Goal: Book appointment/travel/reservation

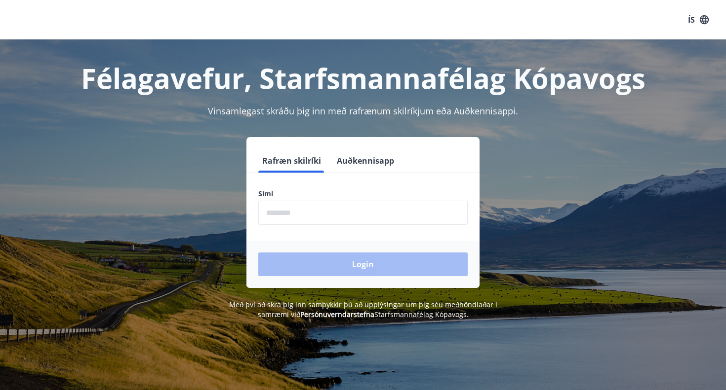
click at [306, 216] on input "phone" at bounding box center [362, 213] width 209 height 24
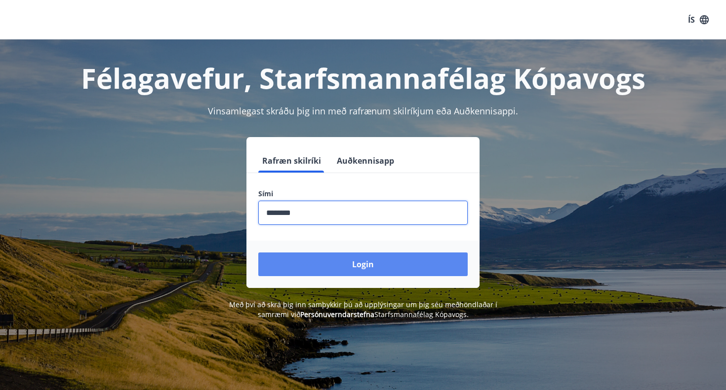
type input "********"
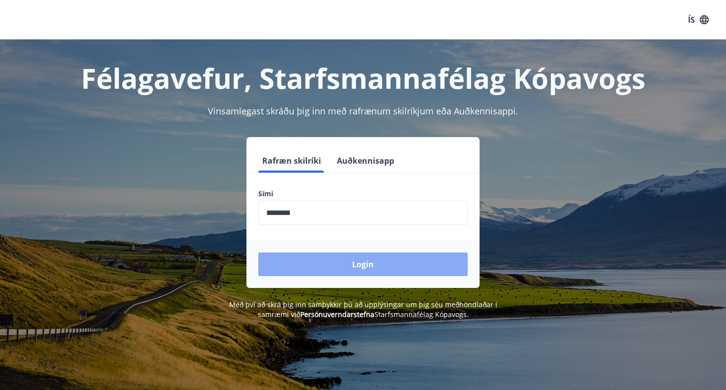
click at [368, 265] on button "Login" at bounding box center [362, 265] width 209 height 24
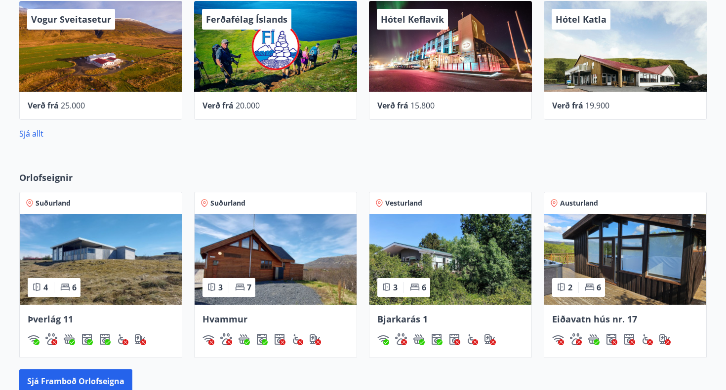
scroll to position [468, 0]
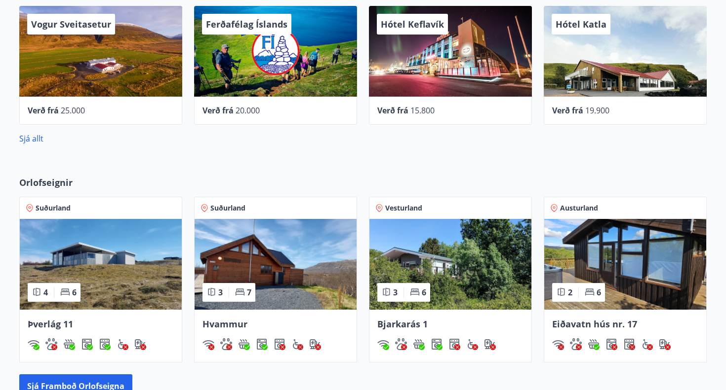
click at [116, 269] on img at bounding box center [101, 264] width 162 height 91
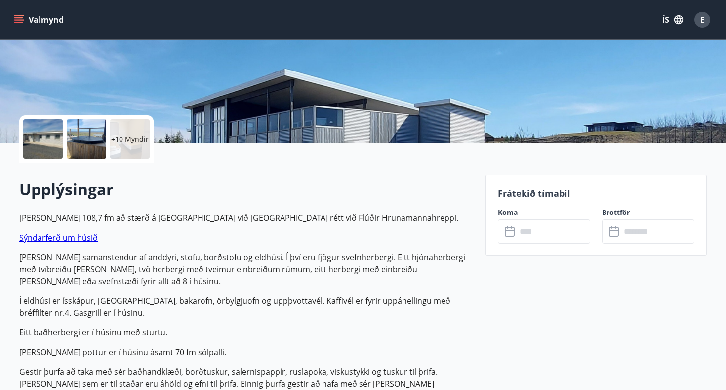
scroll to position [170, 0]
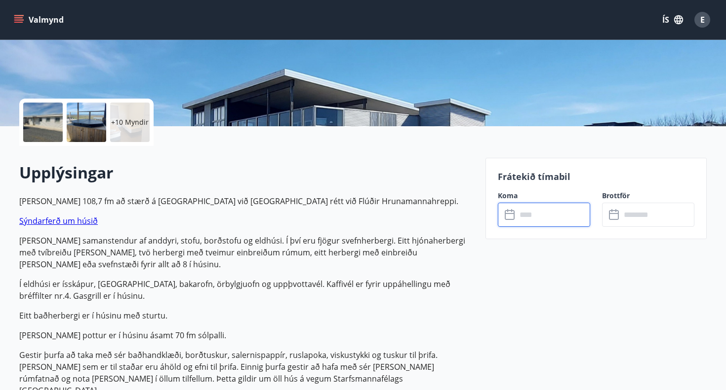
click at [536, 215] on input "text" at bounding box center [553, 215] width 74 height 24
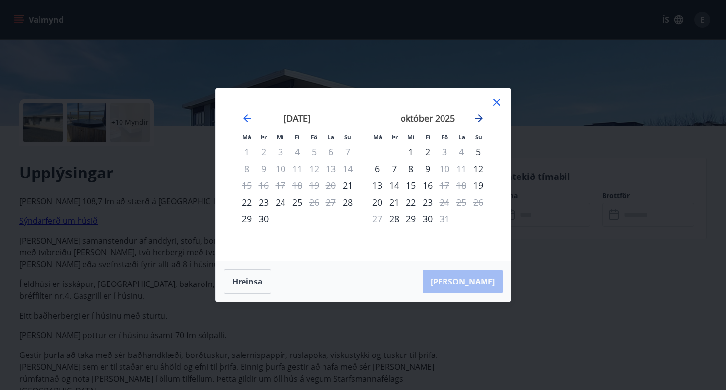
click at [476, 116] on icon "Move forward to switch to the next month." at bounding box center [478, 119] width 12 height 12
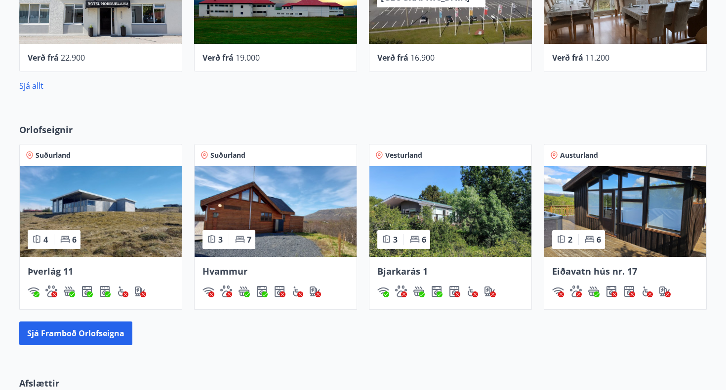
scroll to position [521, 0]
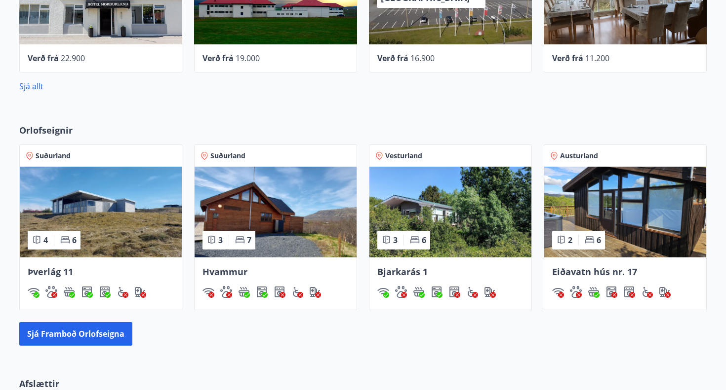
click at [269, 219] on img at bounding box center [275, 212] width 162 height 91
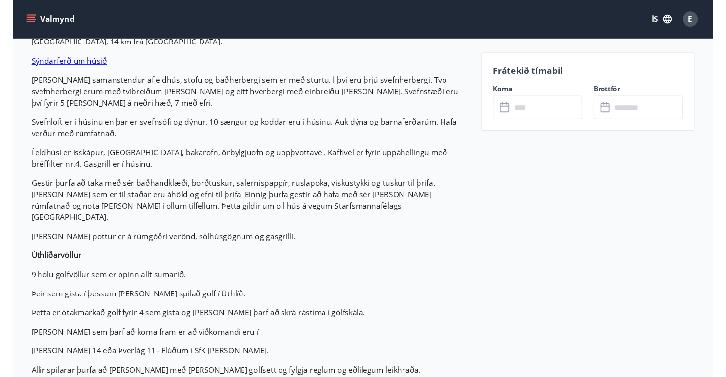
scroll to position [343, 0]
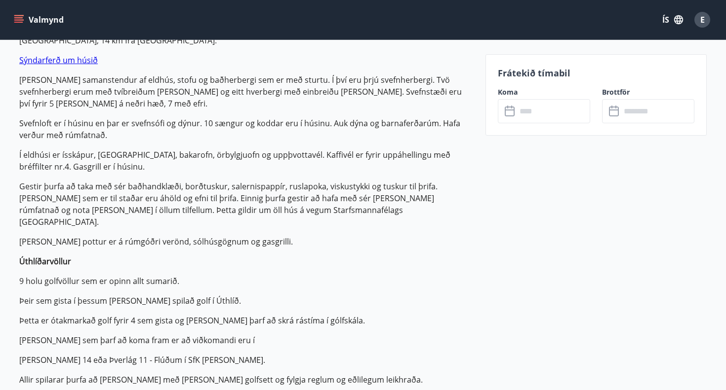
click at [542, 110] on input "text" at bounding box center [553, 111] width 74 height 24
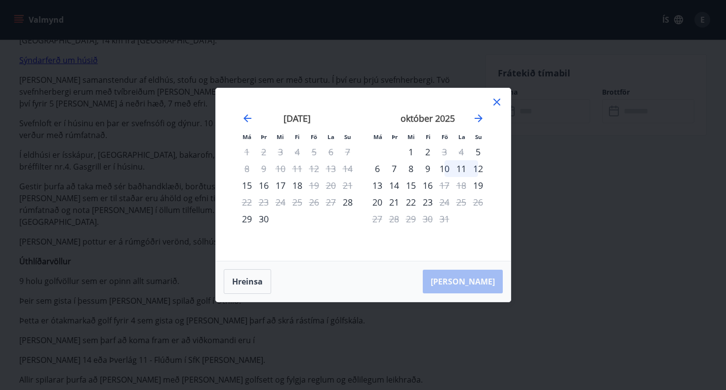
click at [430, 170] on div "9" at bounding box center [427, 168] width 17 height 17
click at [479, 172] on div "12" at bounding box center [477, 168] width 17 height 17
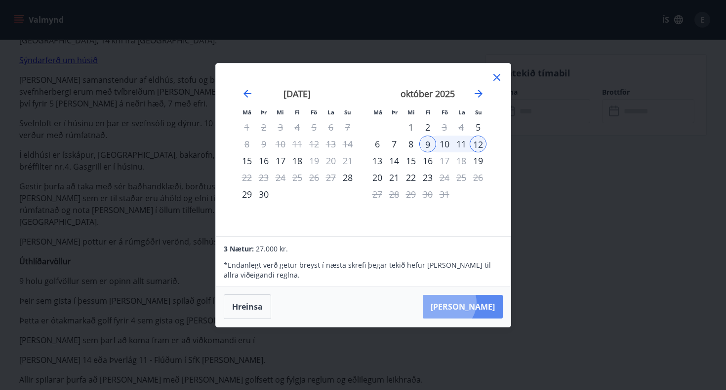
click at [477, 303] on button "Taka Frá" at bounding box center [463, 307] width 80 height 24
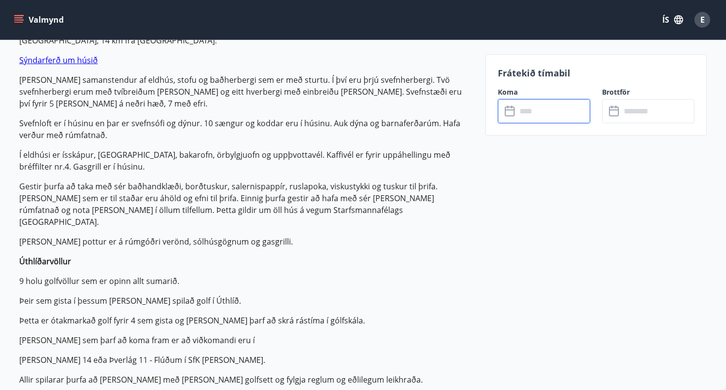
type input "******"
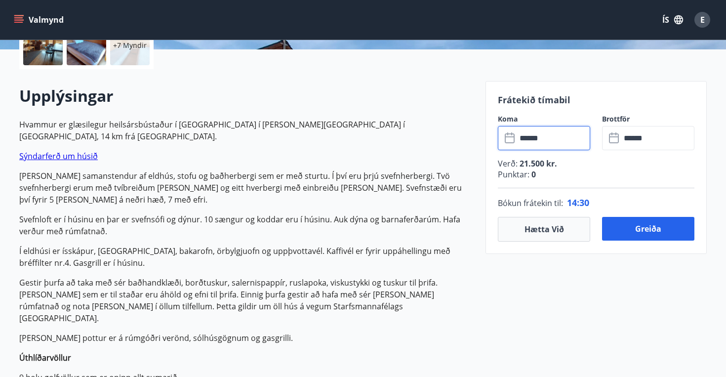
scroll to position [246, 0]
click at [523, 136] on input "******" at bounding box center [553, 138] width 74 height 24
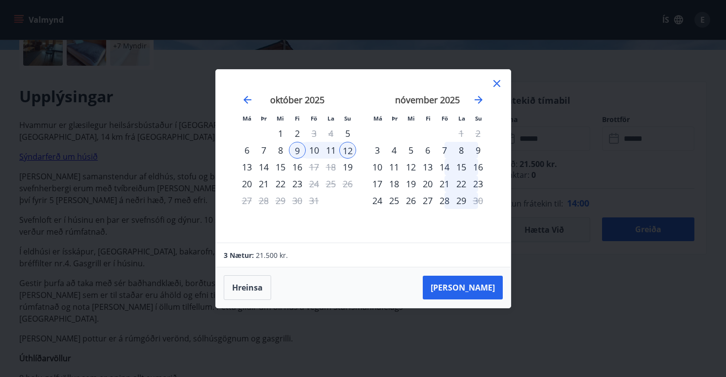
click at [493, 83] on icon at bounding box center [497, 84] width 12 height 12
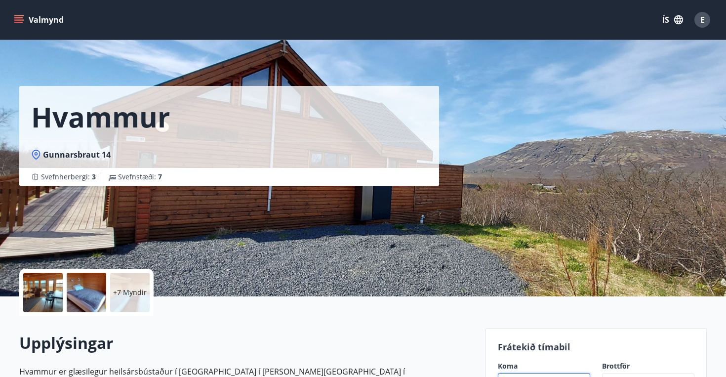
scroll to position [0, 0]
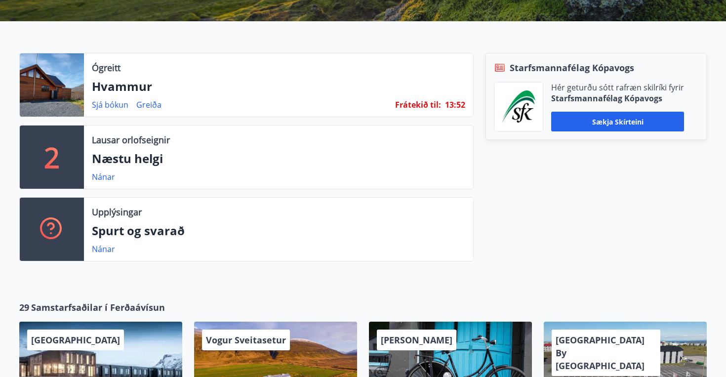
scroll to position [229, 0]
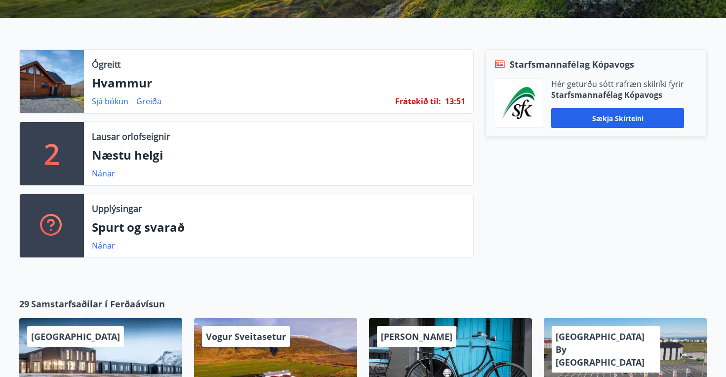
click at [178, 155] on p "Næstu helgi" at bounding box center [278, 155] width 373 height 17
click at [99, 175] on link "Nánar" at bounding box center [103, 173] width 23 height 11
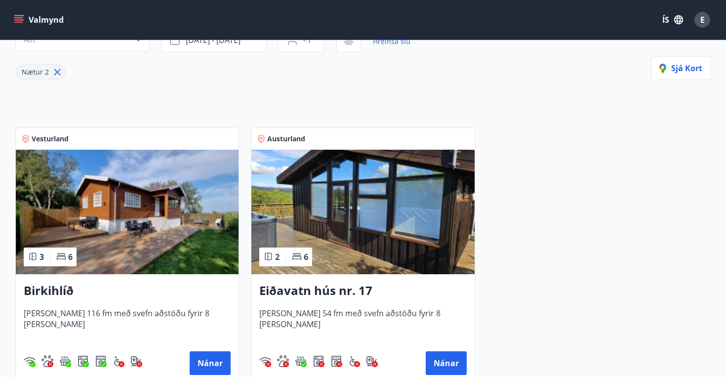
scroll to position [234, 0]
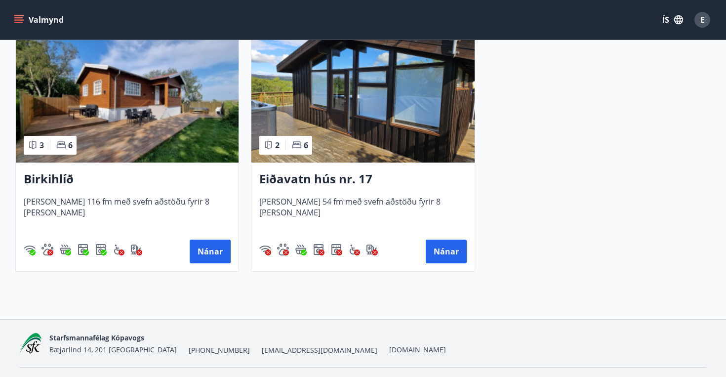
click at [159, 134] on img at bounding box center [127, 100] width 223 height 124
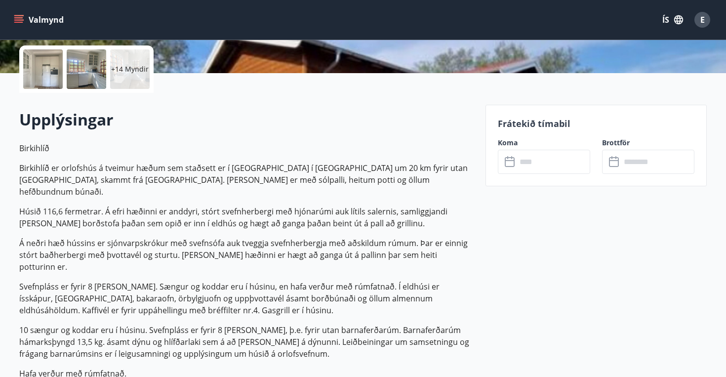
scroll to position [222, 0]
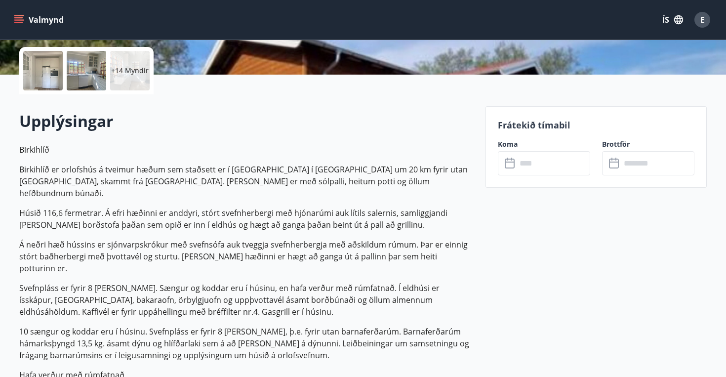
click at [537, 162] on input "text" at bounding box center [553, 163] width 74 height 24
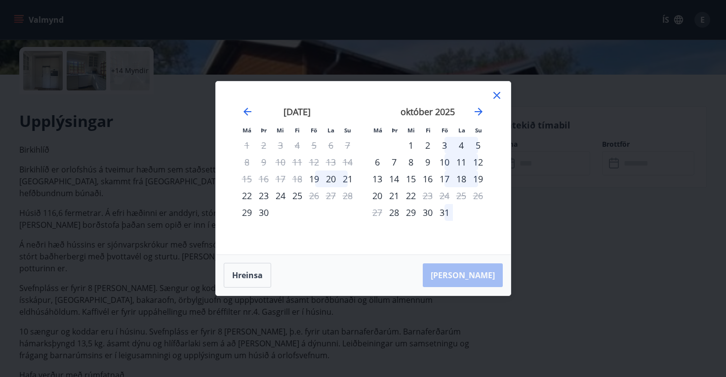
click at [429, 142] on div "2" at bounding box center [427, 145] width 17 height 17
click at [478, 147] on div "5" at bounding box center [477, 145] width 17 height 17
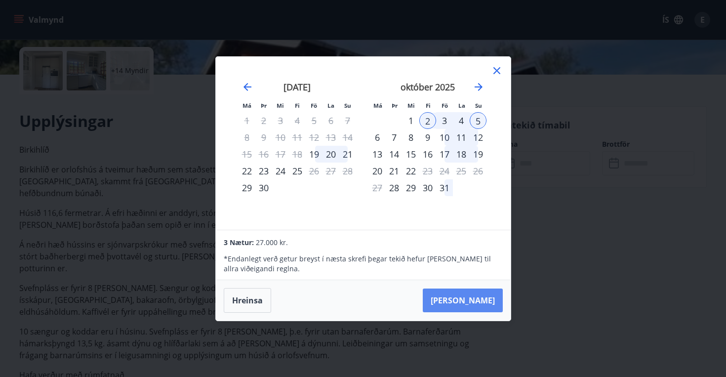
click at [474, 308] on button "Taka Frá" at bounding box center [463, 300] width 80 height 24
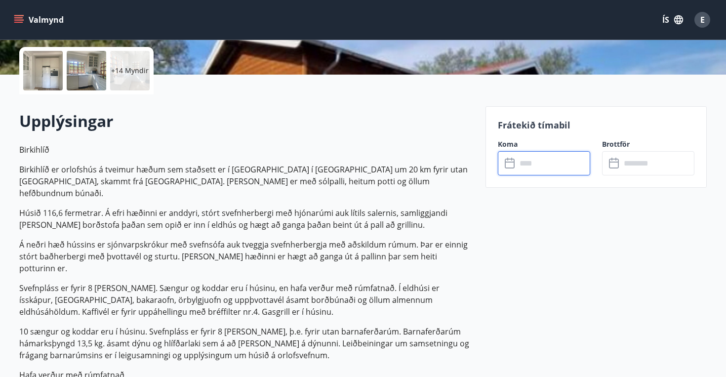
type input "******"
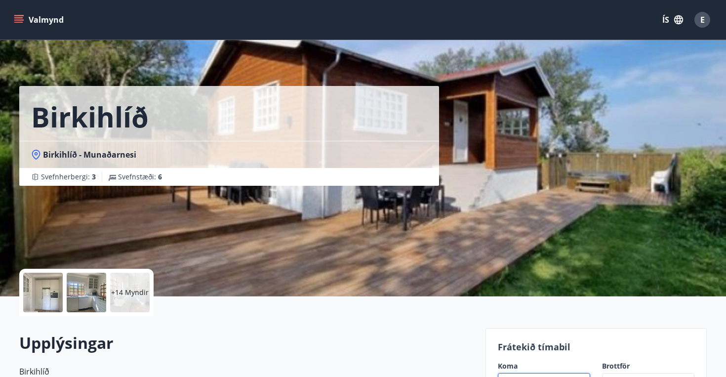
scroll to position [0, 0]
click at [134, 294] on p "+14 Myndir" at bounding box center [130, 292] width 38 height 10
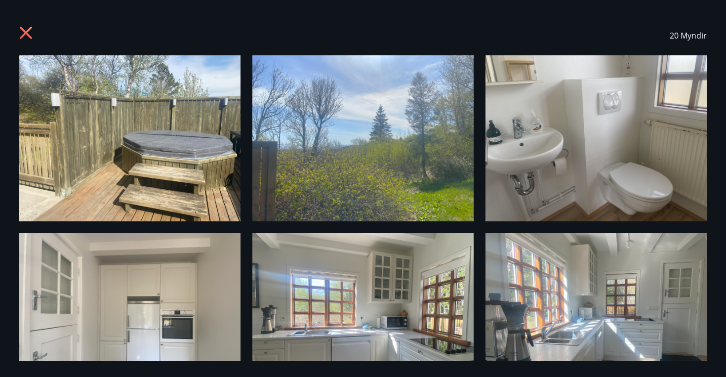
click at [185, 183] on img at bounding box center [129, 138] width 221 height 166
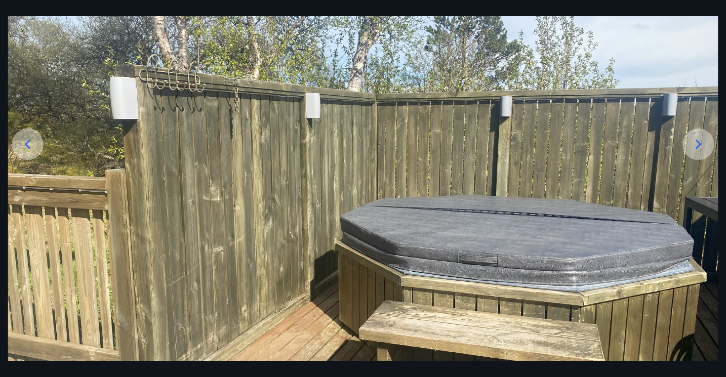
scroll to position [113, 0]
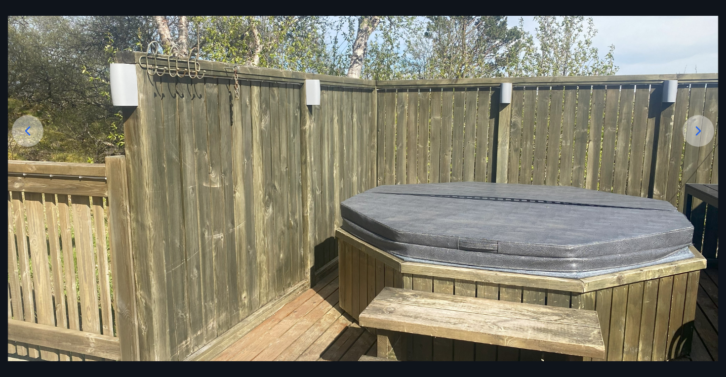
click at [700, 131] on icon at bounding box center [698, 130] width 5 height 9
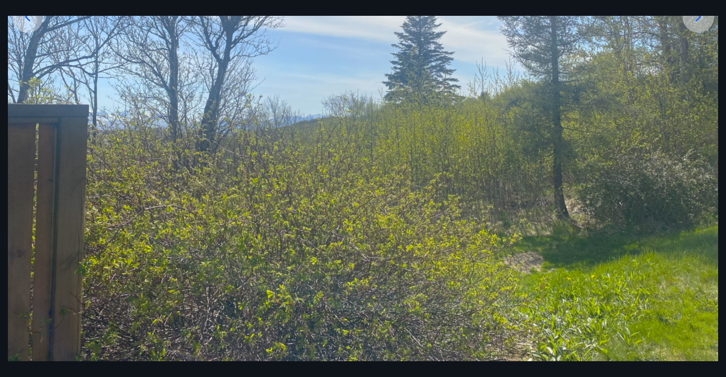
scroll to position [227, 0]
click at [696, 18] on icon at bounding box center [698, 17] width 16 height 16
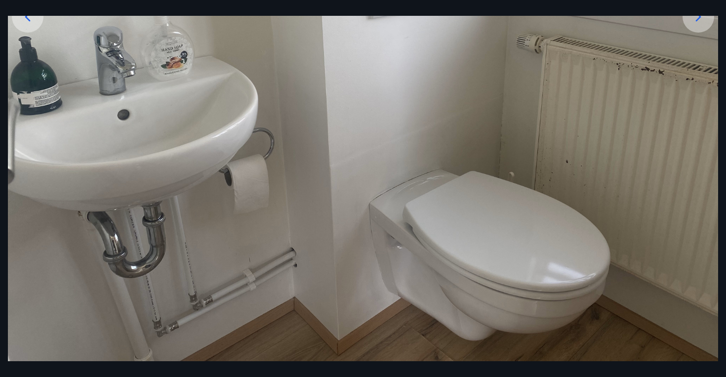
click at [696, 18] on icon at bounding box center [698, 17] width 16 height 16
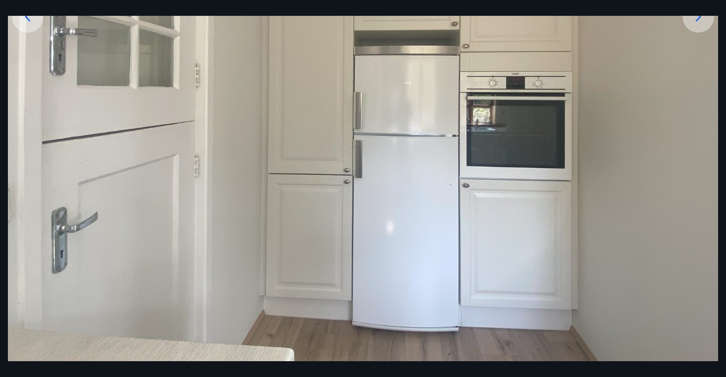
click at [696, 18] on icon at bounding box center [698, 17] width 16 height 16
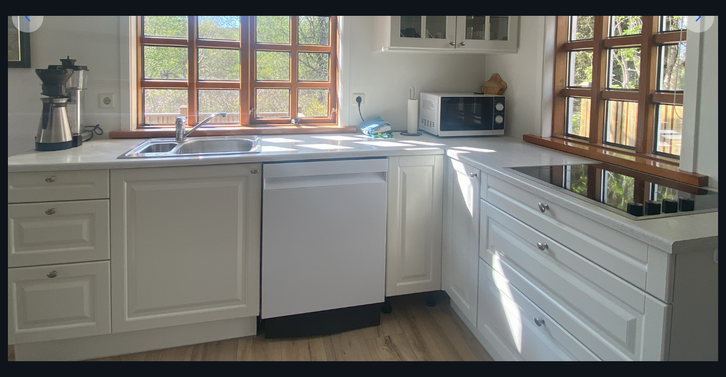
click at [696, 18] on icon at bounding box center [698, 17] width 16 height 16
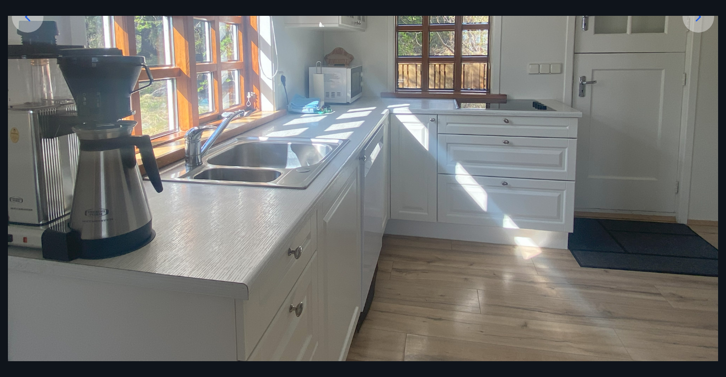
click at [696, 19] on icon at bounding box center [698, 17] width 16 height 16
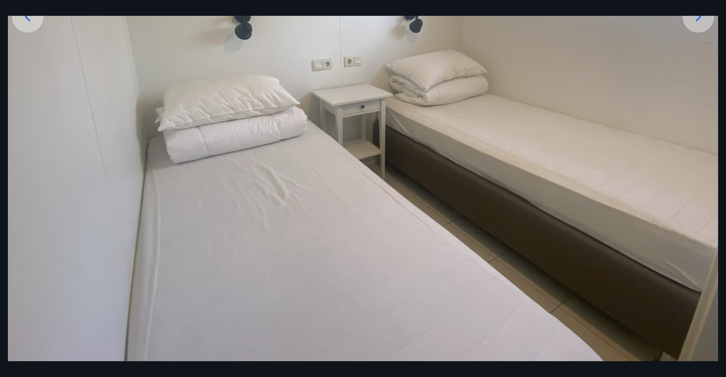
click at [696, 19] on icon at bounding box center [698, 17] width 16 height 16
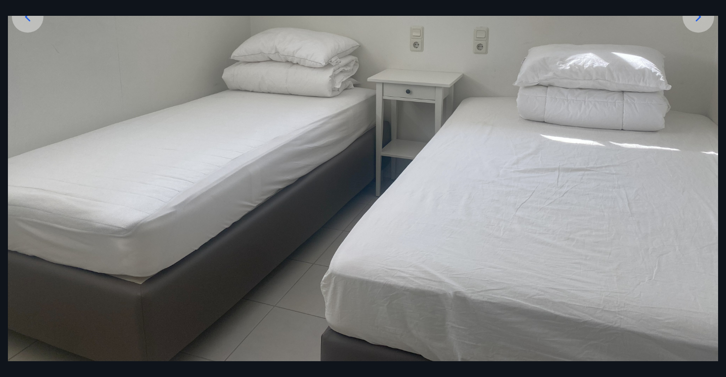
click at [696, 19] on icon at bounding box center [698, 17] width 16 height 16
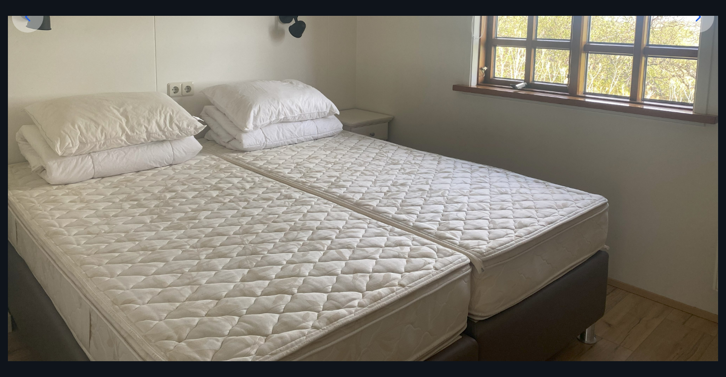
click at [696, 19] on icon at bounding box center [698, 17] width 16 height 16
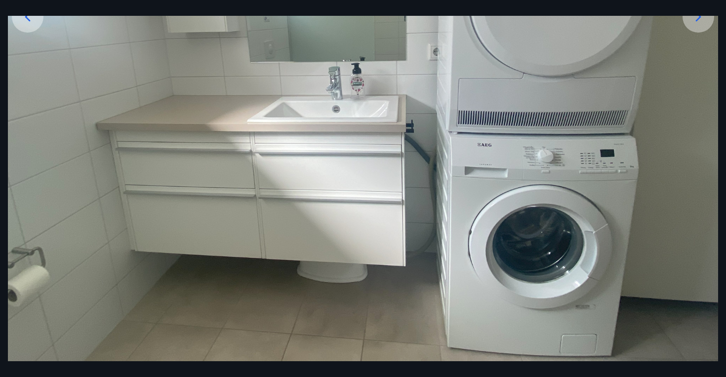
click at [696, 19] on icon at bounding box center [698, 17] width 16 height 16
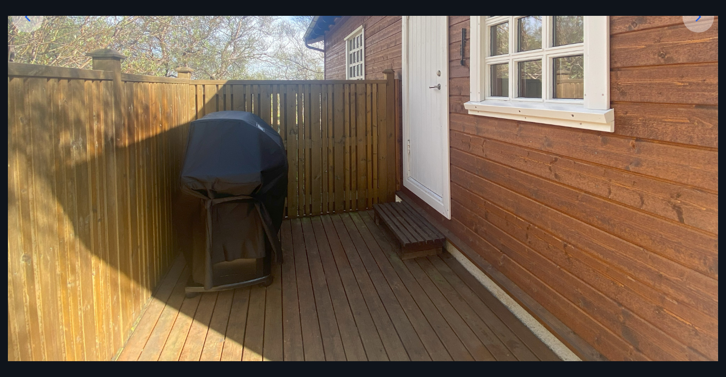
click at [696, 19] on icon at bounding box center [698, 17] width 16 height 16
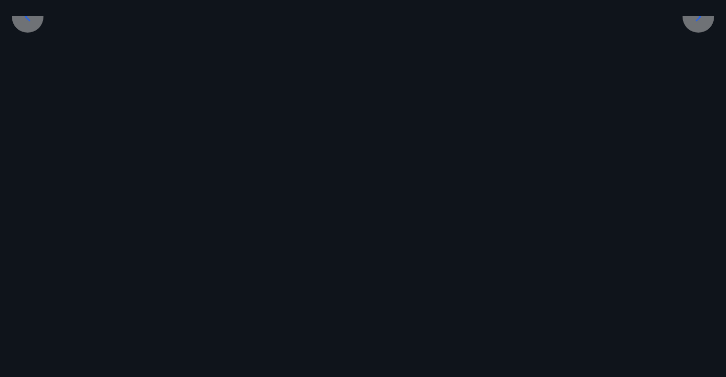
scroll to position [168, 0]
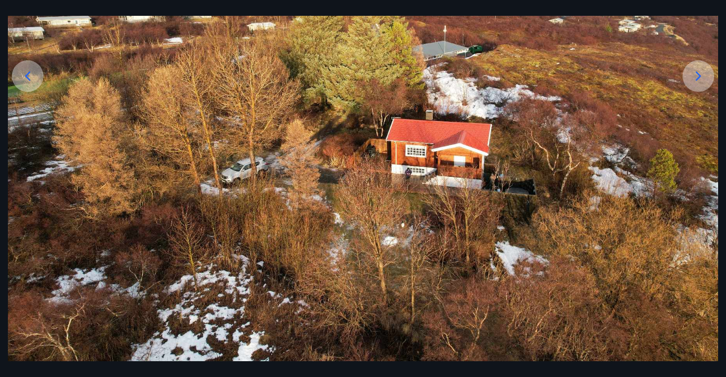
click at [696, 19] on img at bounding box center [363, 123] width 710 height 473
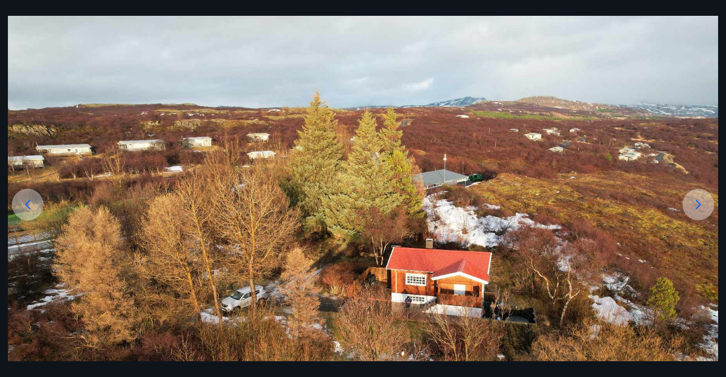
click at [696, 19] on img at bounding box center [363, 252] width 710 height 473
click at [701, 206] on icon at bounding box center [698, 204] width 16 height 16
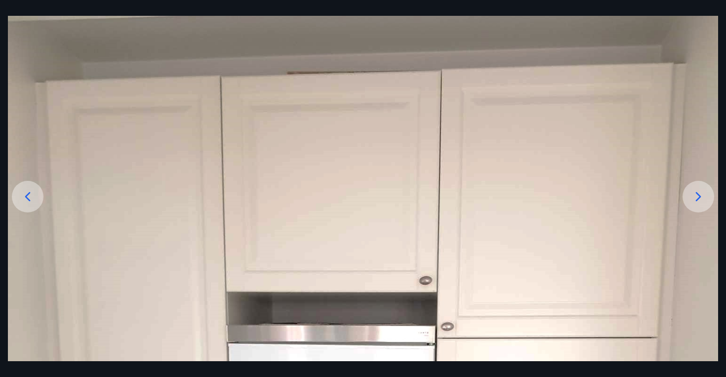
scroll to position [36, 0]
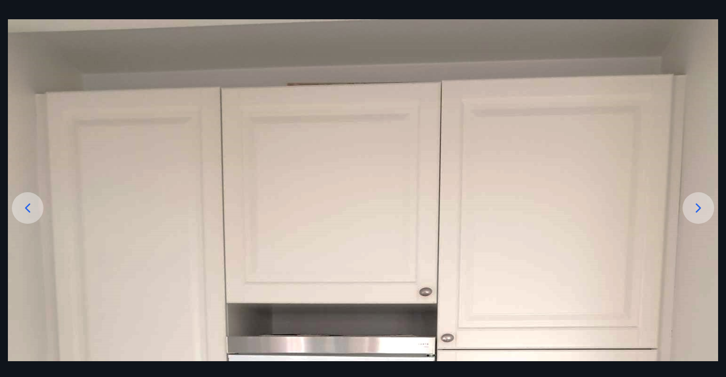
click at [701, 205] on icon at bounding box center [698, 208] width 16 height 16
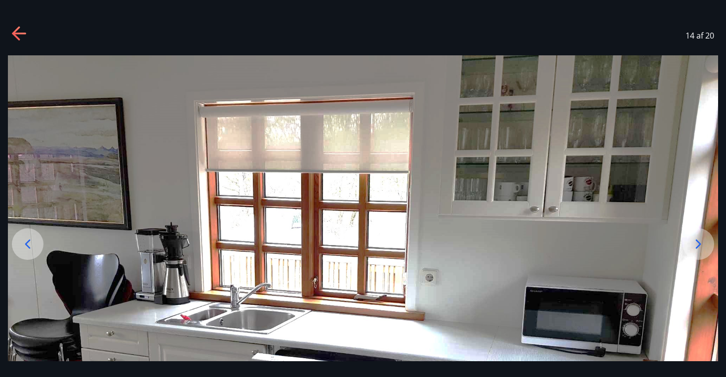
scroll to position [0, 0]
click at [697, 240] on icon at bounding box center [698, 243] width 5 height 9
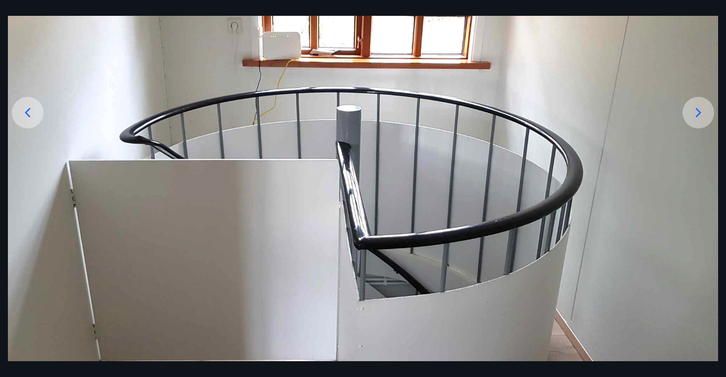
scroll to position [119, 0]
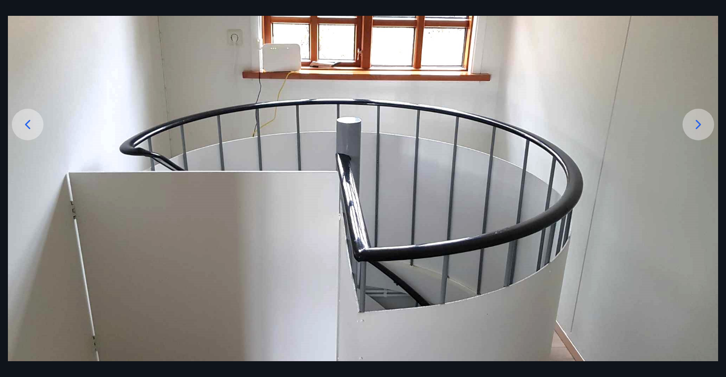
click at [700, 127] on icon at bounding box center [698, 124] width 16 height 16
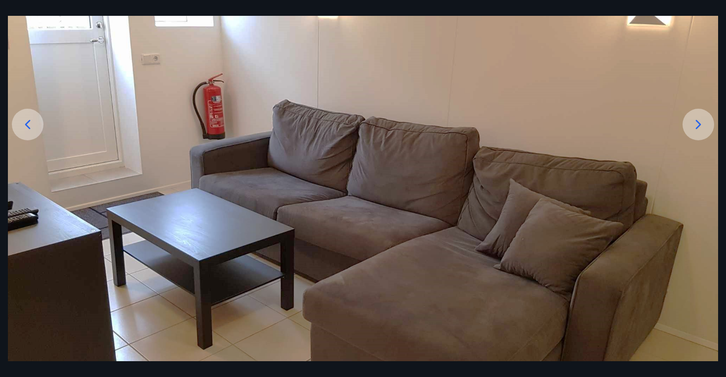
click at [698, 123] on icon at bounding box center [698, 124] width 16 height 16
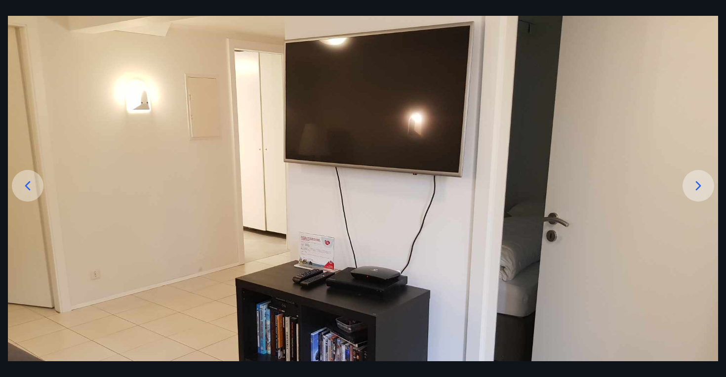
scroll to position [58, 0]
click at [697, 188] on icon at bounding box center [698, 186] width 16 height 16
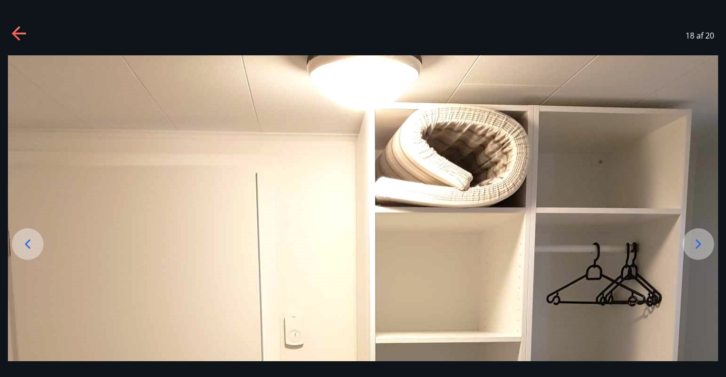
scroll to position [0, 0]
click at [700, 246] on icon at bounding box center [698, 244] width 16 height 16
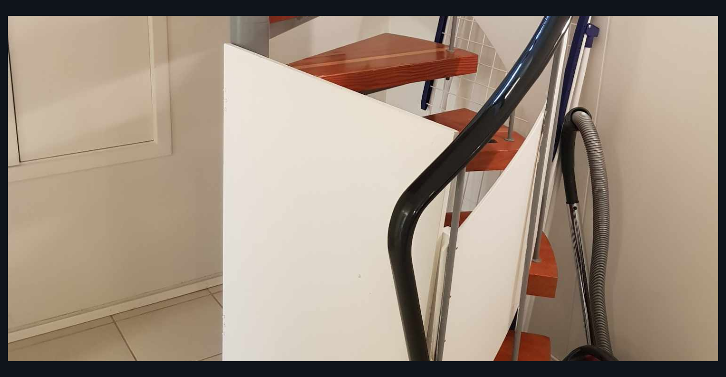
scroll to position [421, 0]
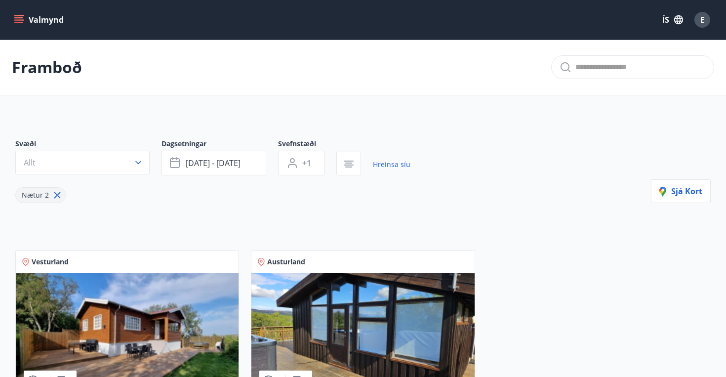
click at [56, 196] on icon at bounding box center [57, 195] width 11 height 11
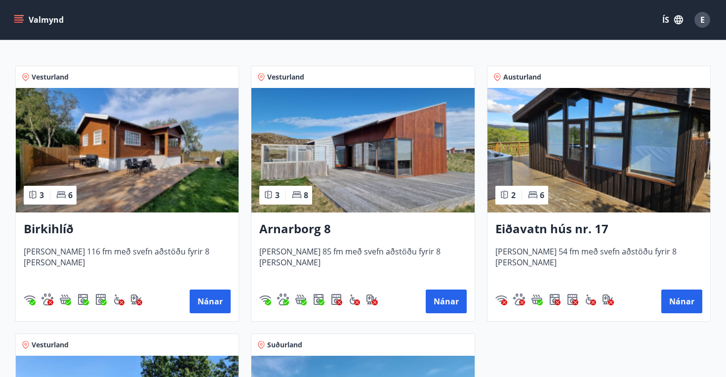
scroll to position [160, 0]
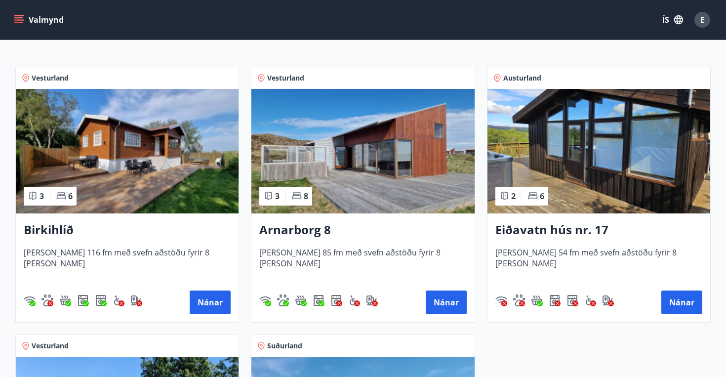
click at [366, 174] on img at bounding box center [362, 151] width 223 height 124
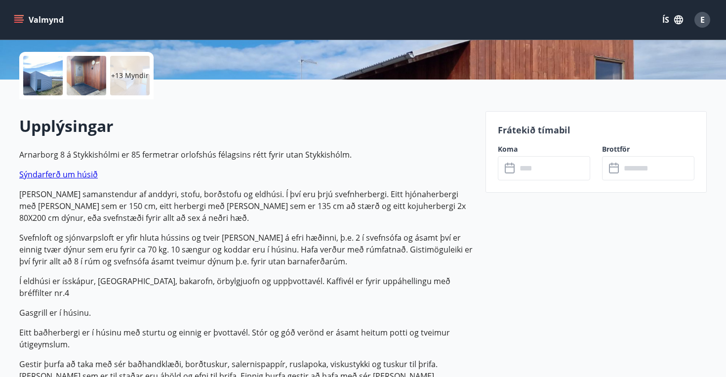
scroll to position [219, 0]
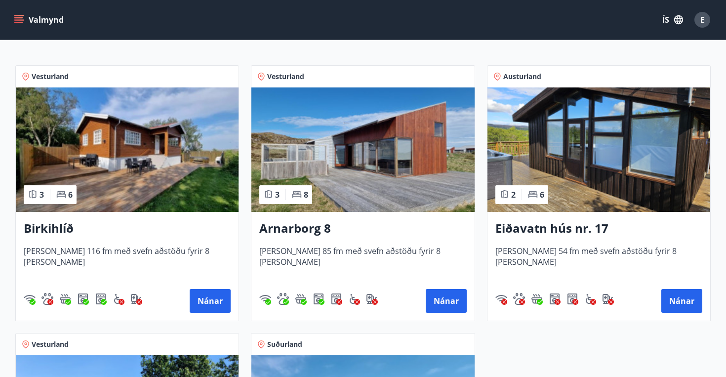
scroll to position [155, 0]
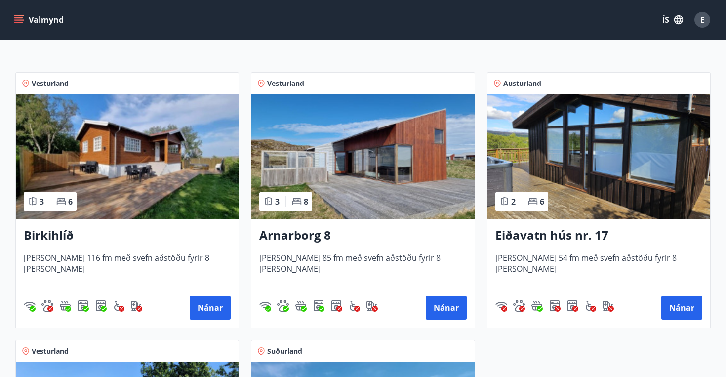
click at [552, 195] on img at bounding box center [598, 156] width 223 height 124
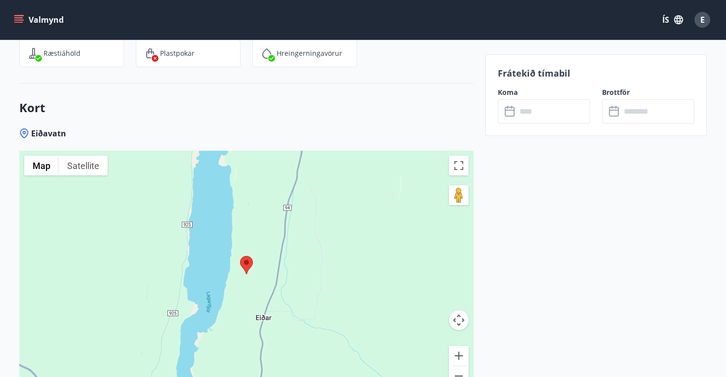
scroll to position [1442, 0]
click at [456, 366] on button "Zoom out" at bounding box center [459, 376] width 20 height 20
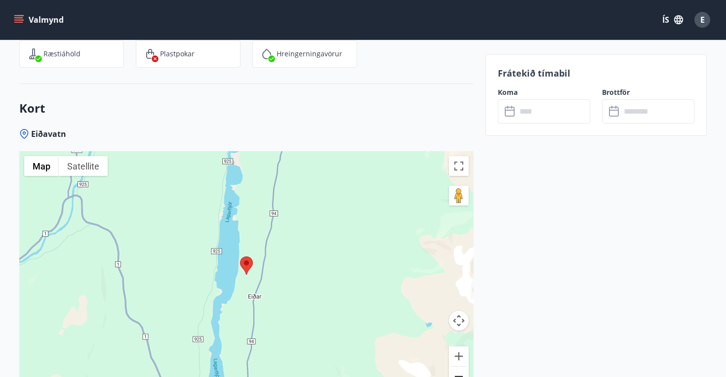
click at [456, 366] on button "Zoom out" at bounding box center [459, 376] width 20 height 20
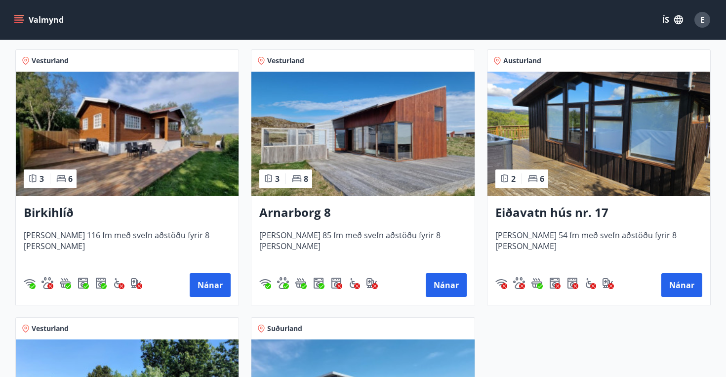
scroll to position [112, 0]
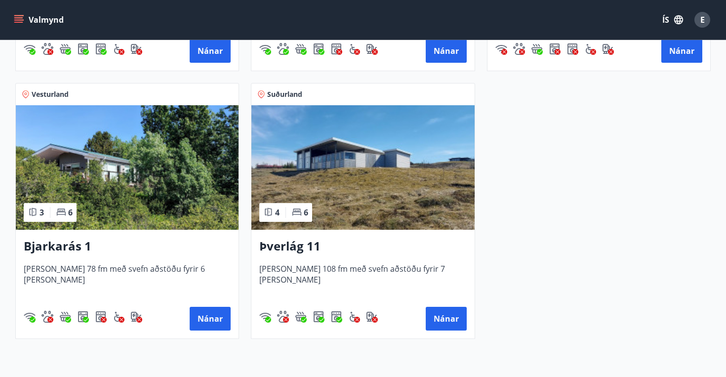
click at [158, 157] on img at bounding box center [127, 167] width 223 height 124
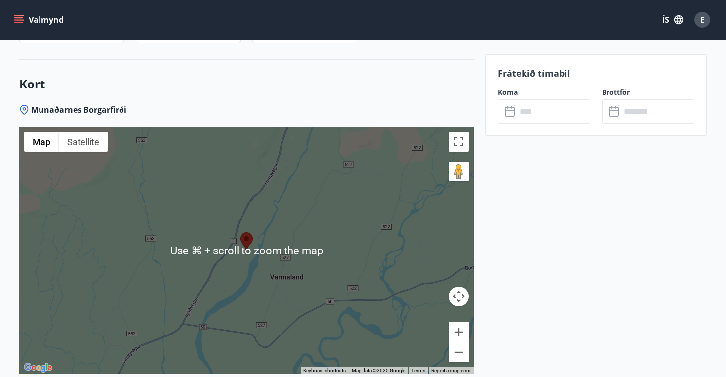
scroll to position [1653, 0]
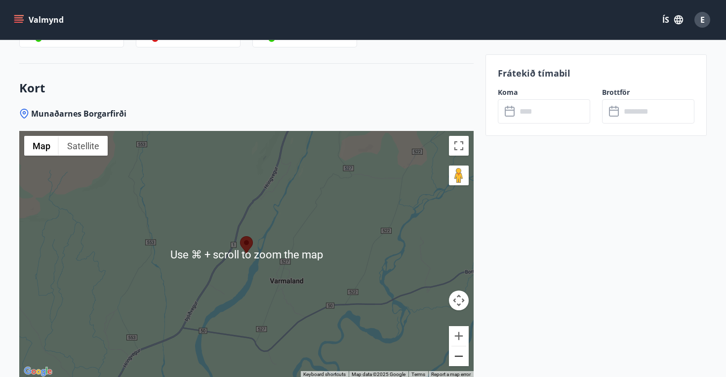
click at [459, 359] on button "Zoom out" at bounding box center [459, 356] width 20 height 20
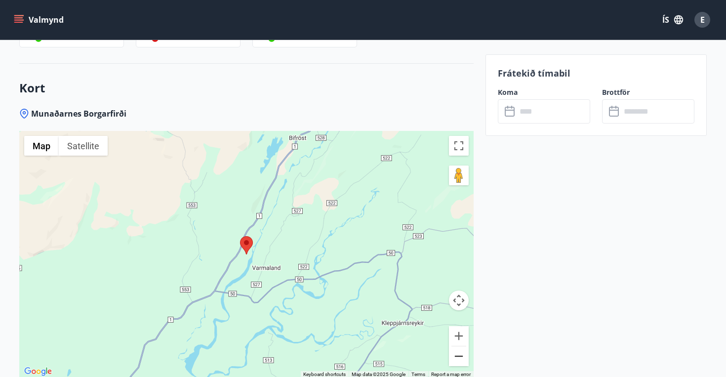
click at [459, 359] on button "Zoom out" at bounding box center [459, 356] width 20 height 20
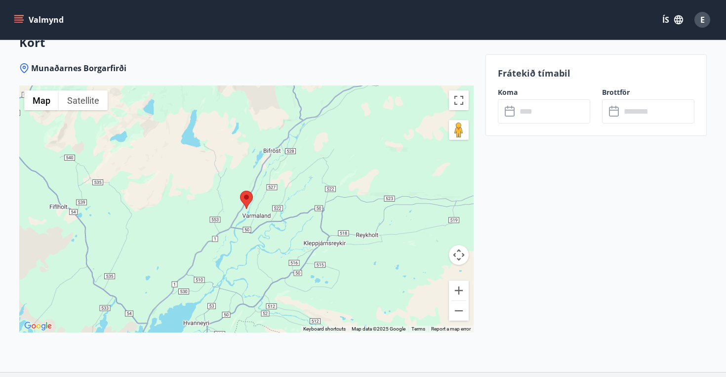
scroll to position [1716, 0]
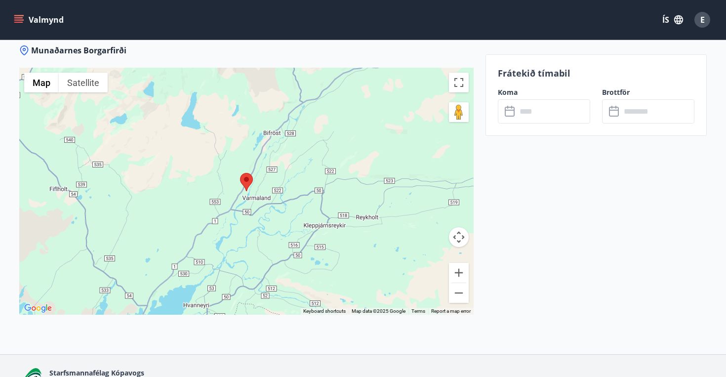
click at [531, 117] on input "text" at bounding box center [553, 111] width 74 height 24
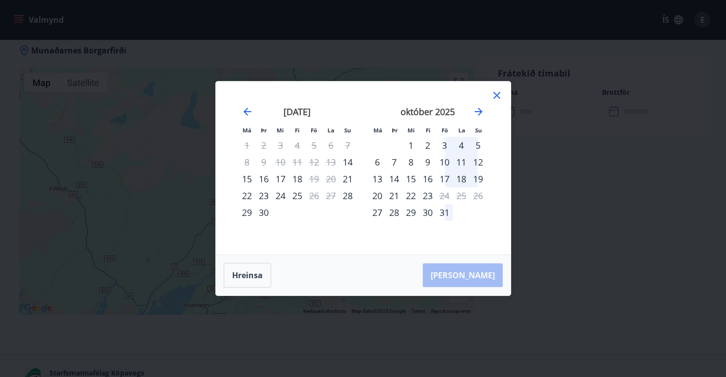
click at [443, 144] on div "3" at bounding box center [444, 145] width 17 height 17
click at [377, 164] on div "6" at bounding box center [377, 162] width 17 height 17
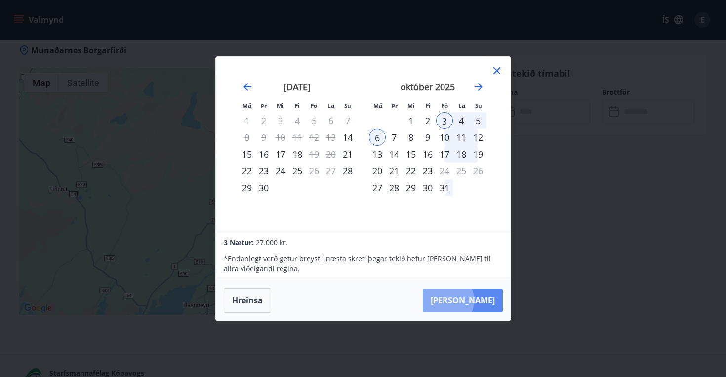
click at [472, 300] on button "Taka Frá" at bounding box center [463, 300] width 80 height 24
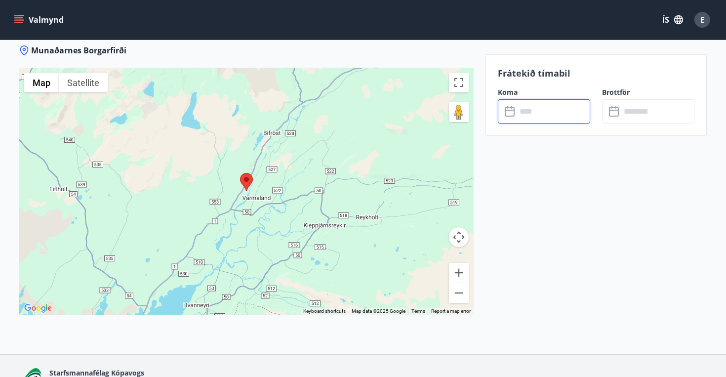
type input "******"
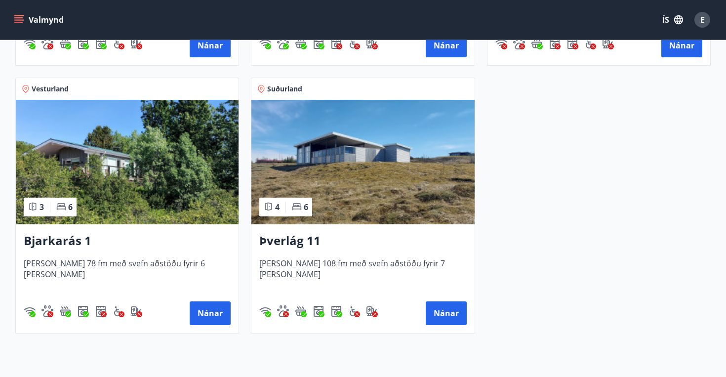
scroll to position [416, 0]
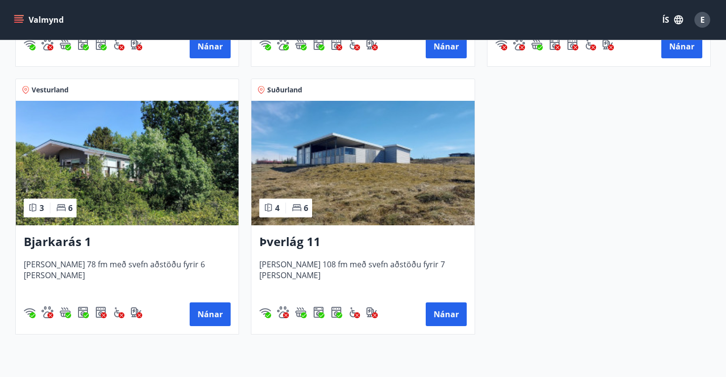
click at [170, 181] on img at bounding box center [127, 163] width 223 height 124
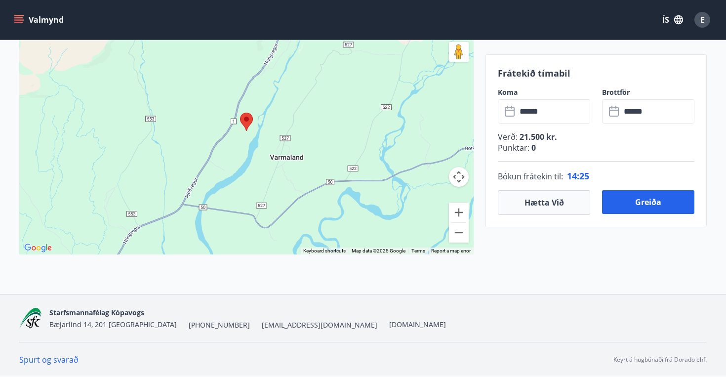
scroll to position [1776, 0]
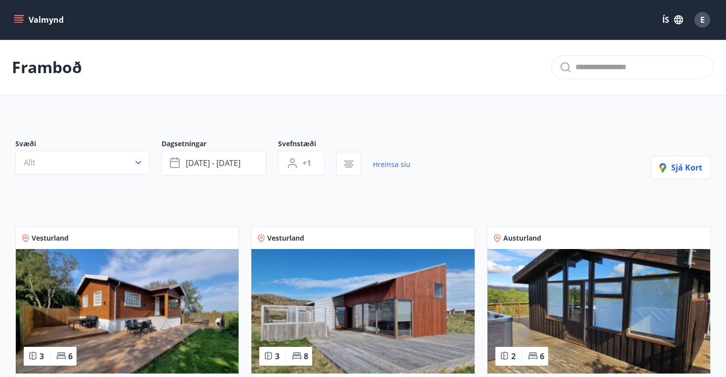
click at [152, 349] on img at bounding box center [127, 311] width 223 height 124
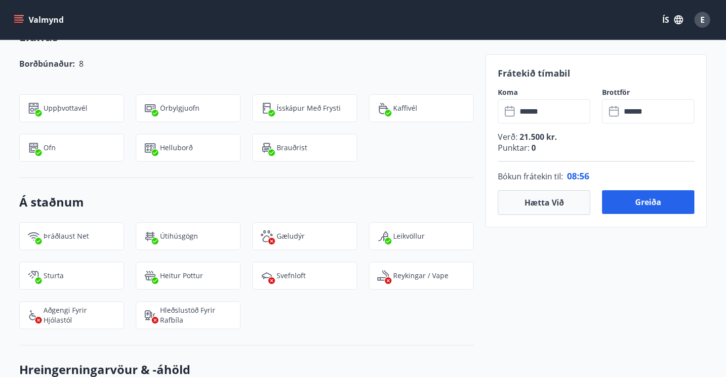
scroll to position [1282, 0]
